Goal: Use online tool/utility: Utilize a website feature to perform a specific function

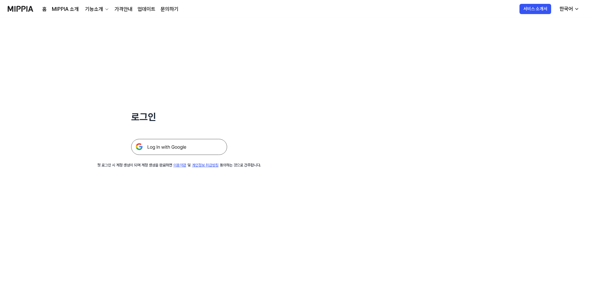
click at [172, 145] on img at bounding box center [179, 147] width 96 height 16
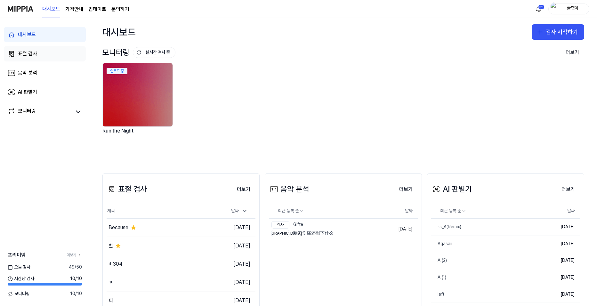
click at [26, 53] on div "표절 검사" at bounding box center [27, 54] width 19 height 8
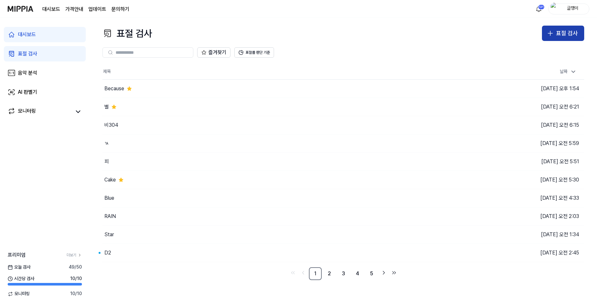
click at [557, 30] on div "표절 검사" at bounding box center [567, 33] width 22 height 9
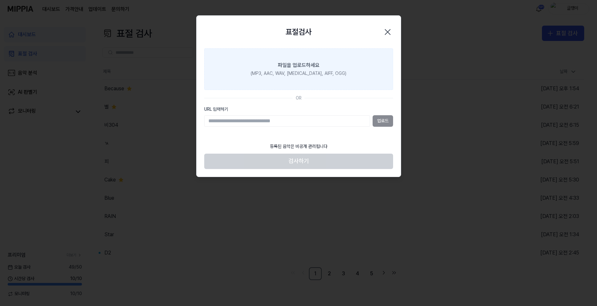
click at [311, 69] on label "파일을 업로드하세요 (MP3, AAC, WAV, [MEDICAL_DATA], AIFF, OGG)" at bounding box center [298, 69] width 189 height 42
click at [0, 0] on input "파일을 업로드하세요 (MP3, AAC, WAV, [MEDICAL_DATA], AIFF, OGG)" at bounding box center [0, 0] width 0 height 0
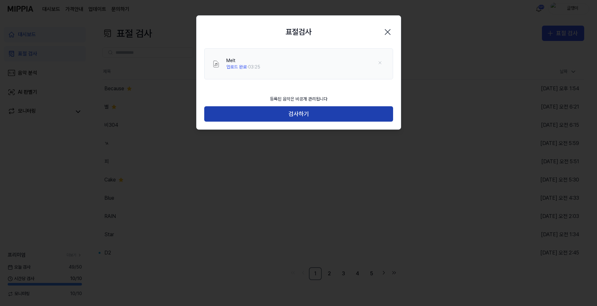
click at [304, 114] on button "검사하기" at bounding box center [298, 113] width 189 height 15
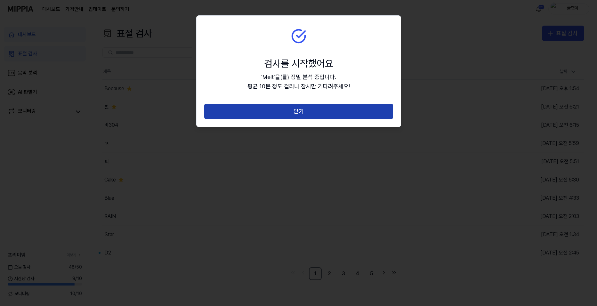
click at [303, 114] on button "닫기" at bounding box center [298, 111] width 189 height 15
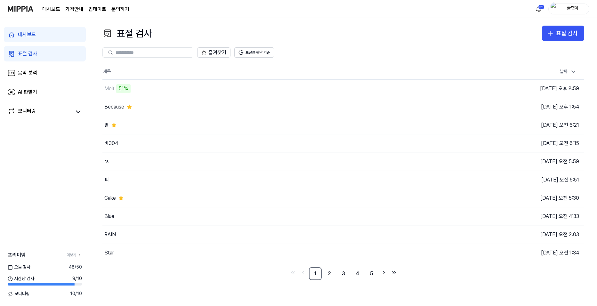
click at [3, 144] on div "대시보드 표절 검사 음악 분석 AI 판별기 모니터링 프리미엄 더보기 [DATE] 검사 48 / 50 시간당 검사 9 / 10 모니터링 10 /…" at bounding box center [45, 162] width 90 height 288
click at [424, 144] on button "이동하기" at bounding box center [423, 143] width 23 height 10
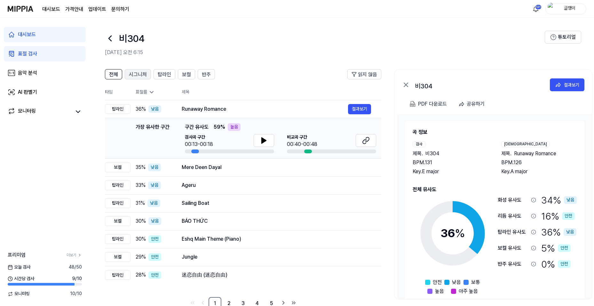
click at [138, 76] on span "시그니처" at bounding box center [138, 75] width 18 height 8
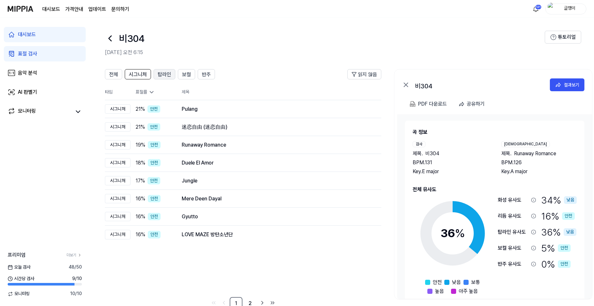
click at [162, 74] on span "탑라인" at bounding box center [164, 75] width 13 height 8
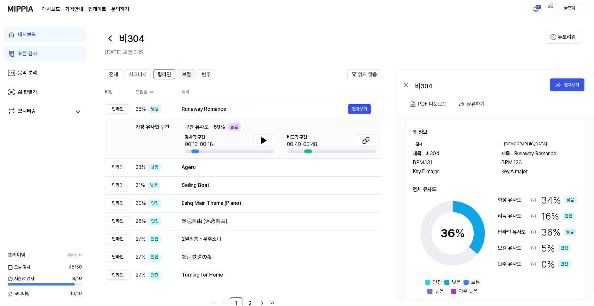
click at [182, 74] on span "보컬" at bounding box center [186, 75] width 9 height 8
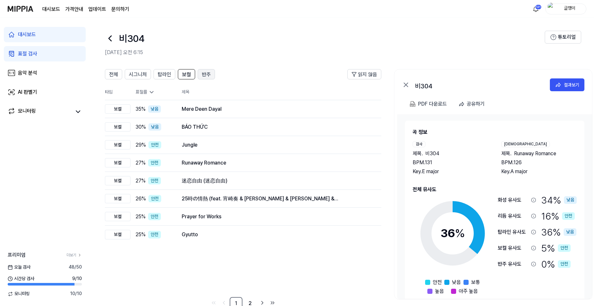
click at [205, 72] on span "반주" at bounding box center [206, 75] width 9 height 8
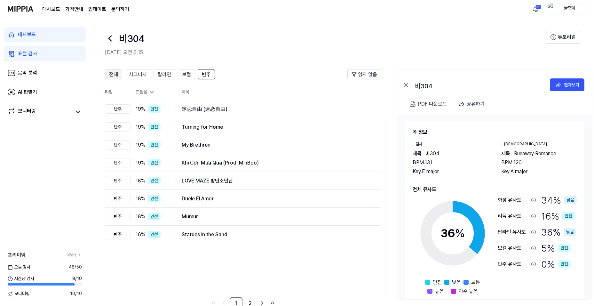
click at [114, 76] on span "전체" at bounding box center [113, 75] width 9 height 8
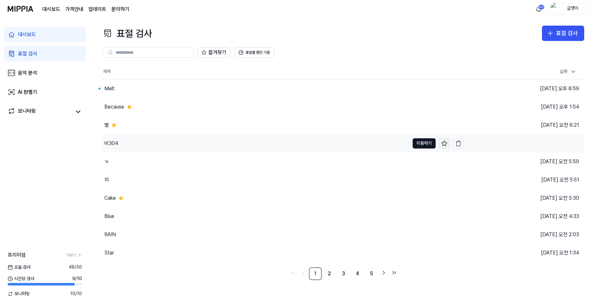
click at [442, 141] on icon at bounding box center [444, 143] width 6 height 6
click at [415, 86] on button "이동하기" at bounding box center [423, 89] width 23 height 10
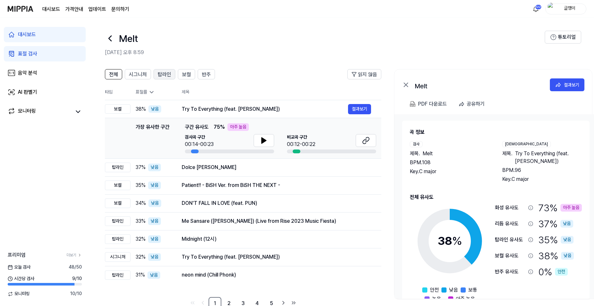
drag, startPoint x: 139, startPoint y: 76, endPoint x: 161, endPoint y: 75, distance: 22.1
click at [140, 76] on span "시그니처" at bounding box center [138, 75] width 18 height 8
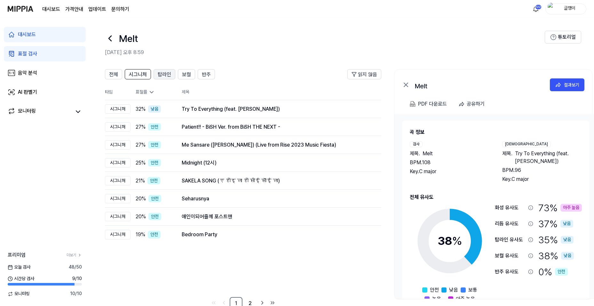
click at [163, 75] on span "탑라인" at bounding box center [164, 75] width 13 height 8
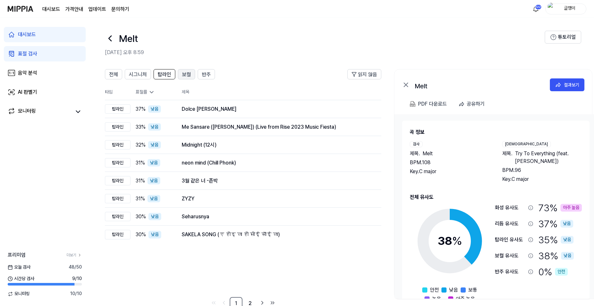
click at [188, 74] on span "보컬" at bounding box center [186, 75] width 9 height 8
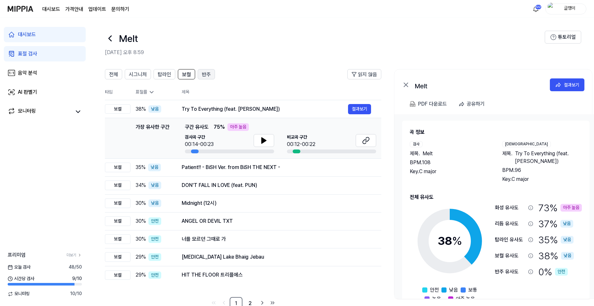
click at [208, 74] on span "반주" at bounding box center [206, 75] width 9 height 8
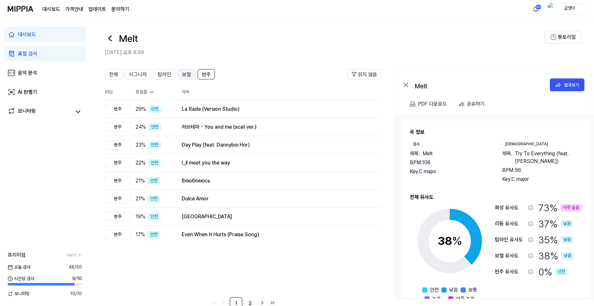
click at [188, 72] on span "보컬" at bounding box center [186, 75] width 9 height 8
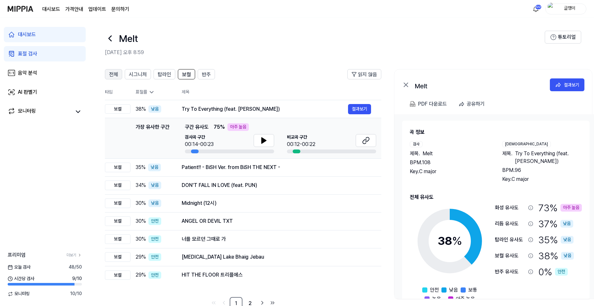
click at [119, 74] on button "전체" at bounding box center [113, 74] width 17 height 10
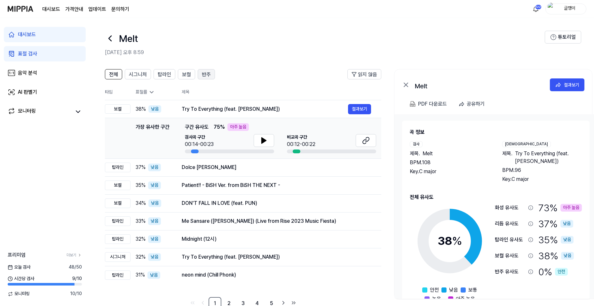
click at [204, 71] on span "반주" at bounding box center [206, 75] width 9 height 8
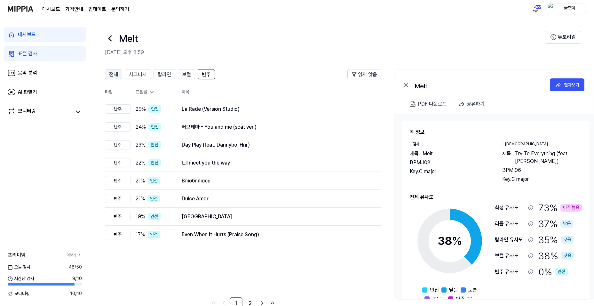
click at [108, 71] on button "전체" at bounding box center [113, 74] width 17 height 10
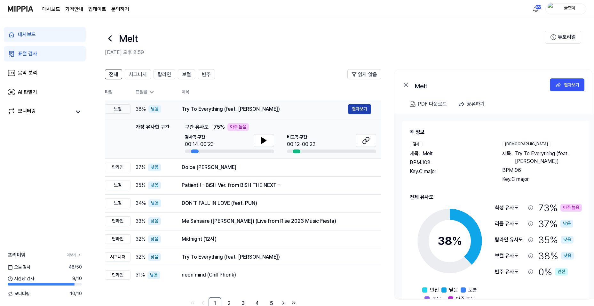
click at [355, 107] on button "결과보기" at bounding box center [359, 109] width 23 height 10
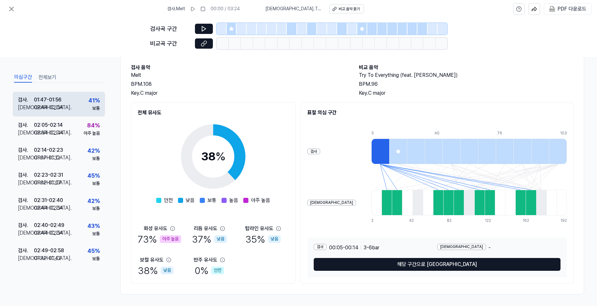
scroll to position [55, 0]
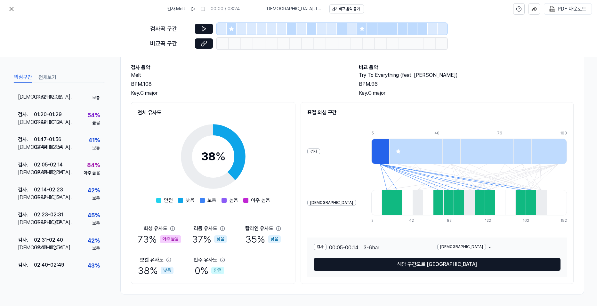
click at [47, 74] on button "전체보기" at bounding box center [47, 77] width 18 height 10
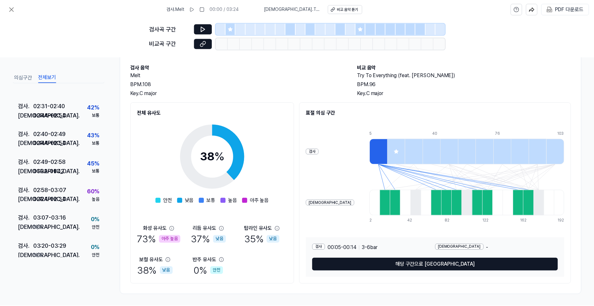
scroll to position [498, 0]
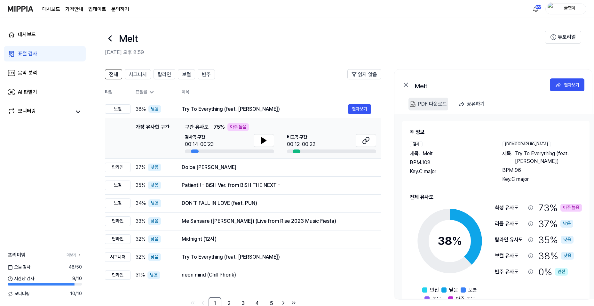
click at [427, 105] on div "PDF 다운로드" at bounding box center [432, 104] width 29 height 8
click at [24, 54] on div "표절 검사" at bounding box center [27, 54] width 19 height 8
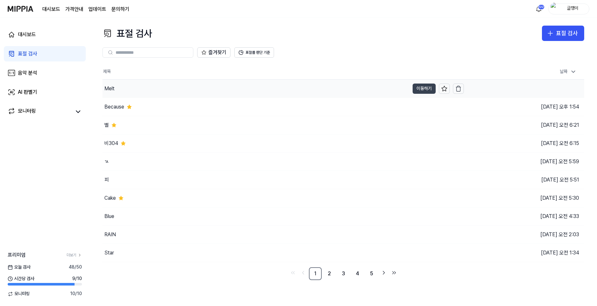
click at [420, 87] on button "이동하기" at bounding box center [423, 89] width 23 height 10
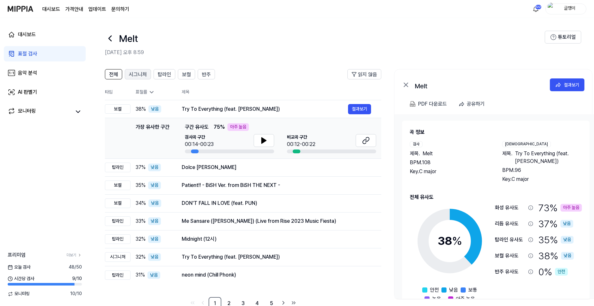
click at [137, 72] on span "시그니처" at bounding box center [138, 75] width 18 height 8
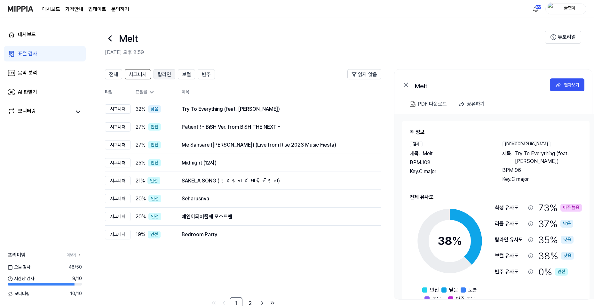
click at [162, 72] on span "탑라인" at bounding box center [164, 75] width 13 height 8
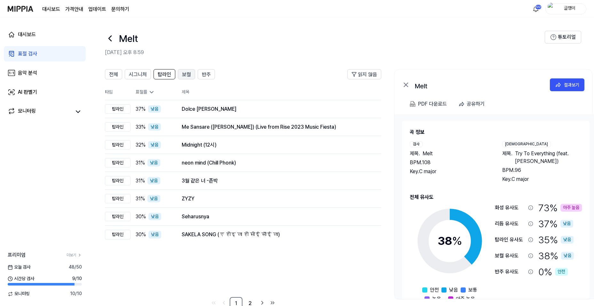
click at [184, 74] on span "보컬" at bounding box center [186, 75] width 9 height 8
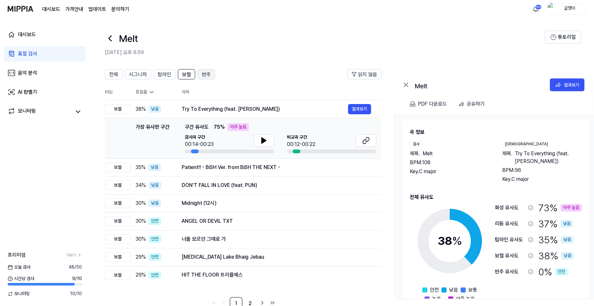
click at [204, 73] on span "반주" at bounding box center [206, 75] width 9 height 8
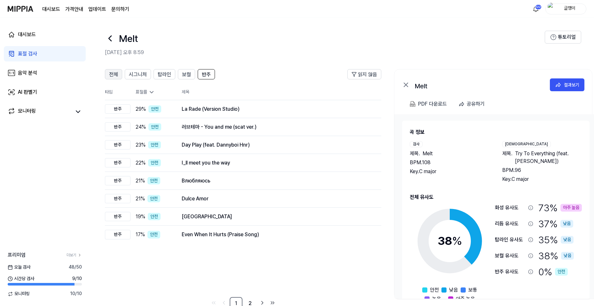
click at [117, 73] on span "전체" at bounding box center [113, 75] width 9 height 8
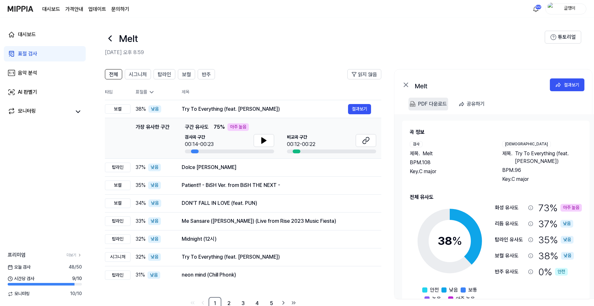
click at [429, 102] on div "PDF 다운로드" at bounding box center [432, 104] width 29 height 8
